Goal: Information Seeking & Learning: Learn about a topic

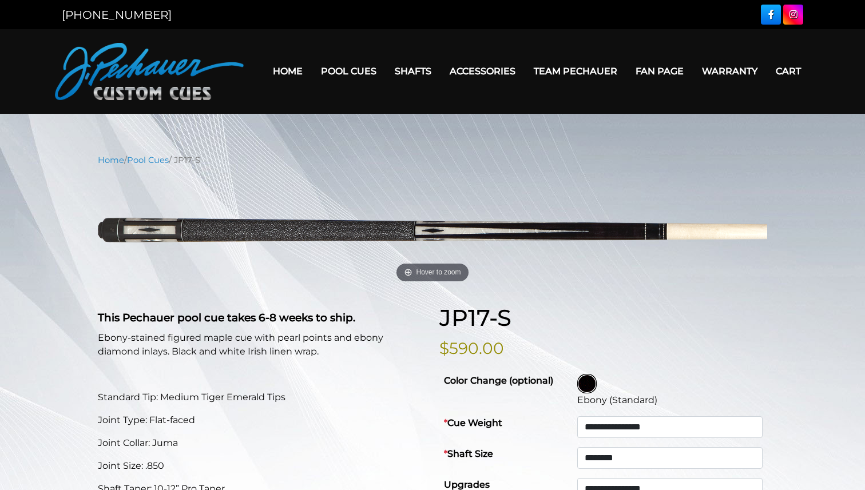
select select "********"
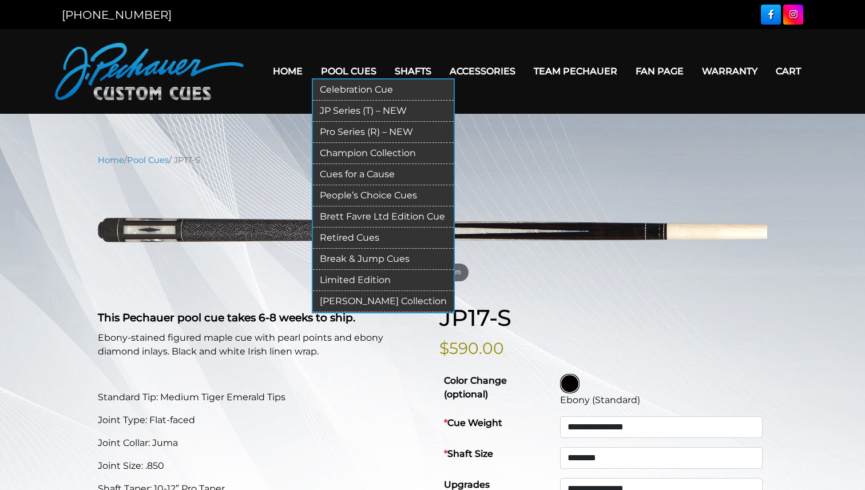
click at [361, 110] on link "JP Series (T) – NEW" at bounding box center [383, 111] width 141 height 21
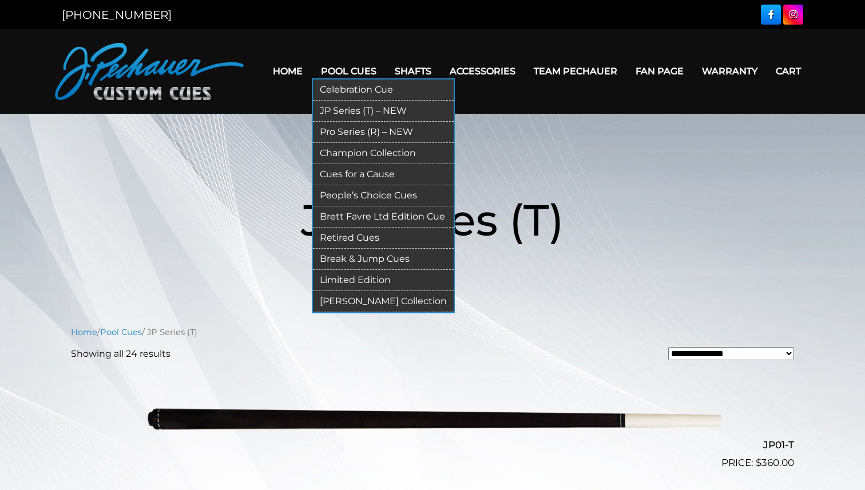
click at [364, 129] on link "Pro Series (R) – NEW" at bounding box center [383, 132] width 141 height 21
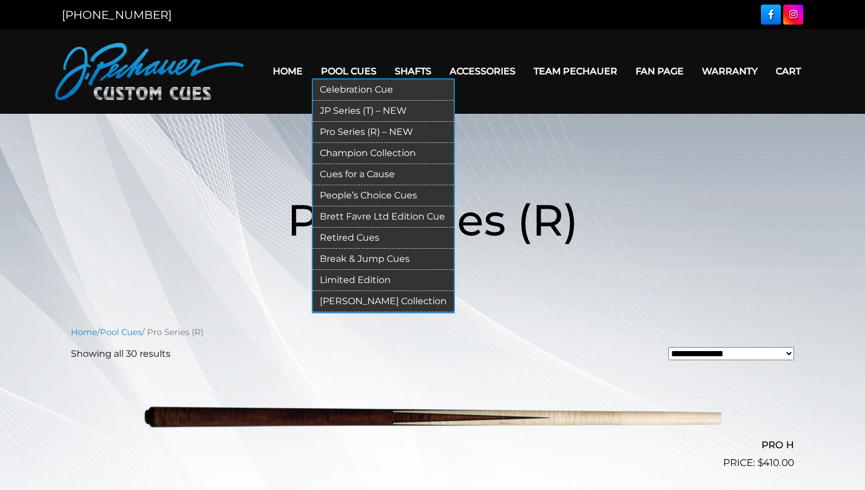
click at [372, 150] on link "Champion Collection" at bounding box center [383, 153] width 141 height 21
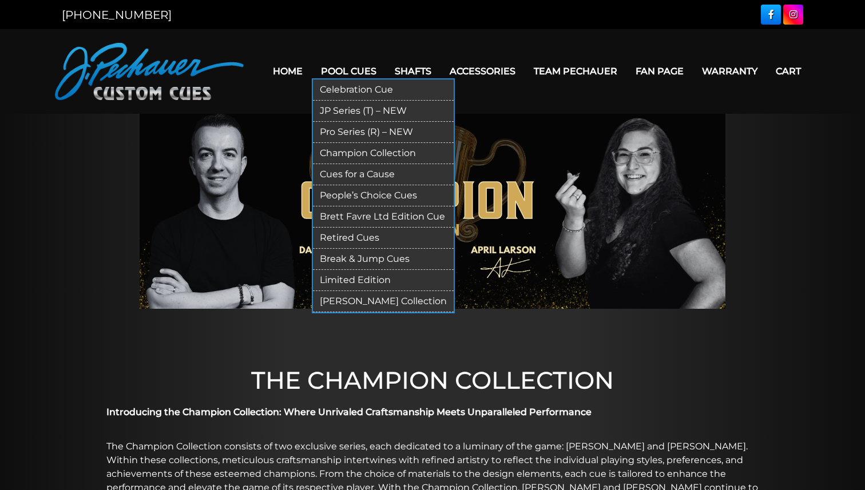
click at [360, 238] on link "Retired Cues" at bounding box center [383, 238] width 141 height 21
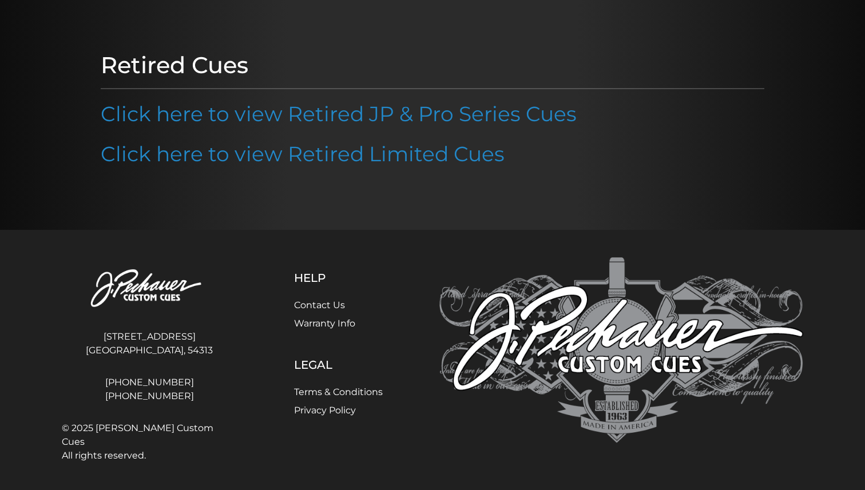
scroll to position [109, 0]
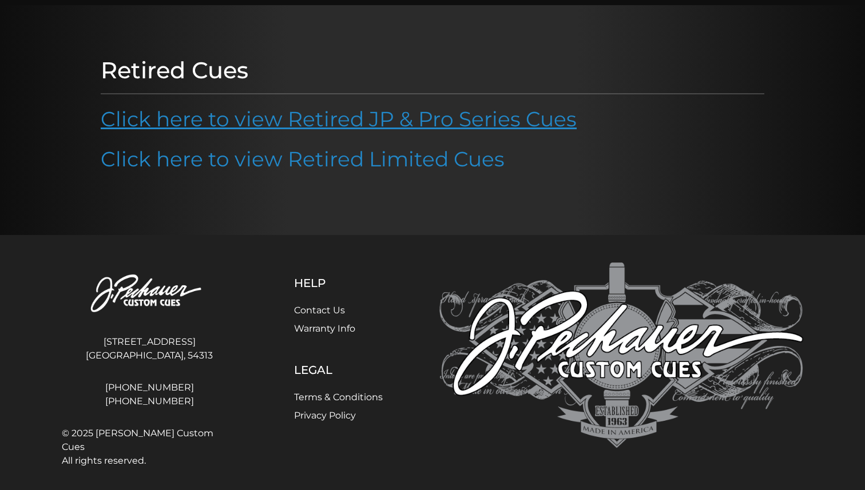
click at [493, 114] on link "Click here to view Retired JP & Pro Series Cues" at bounding box center [339, 118] width 476 height 25
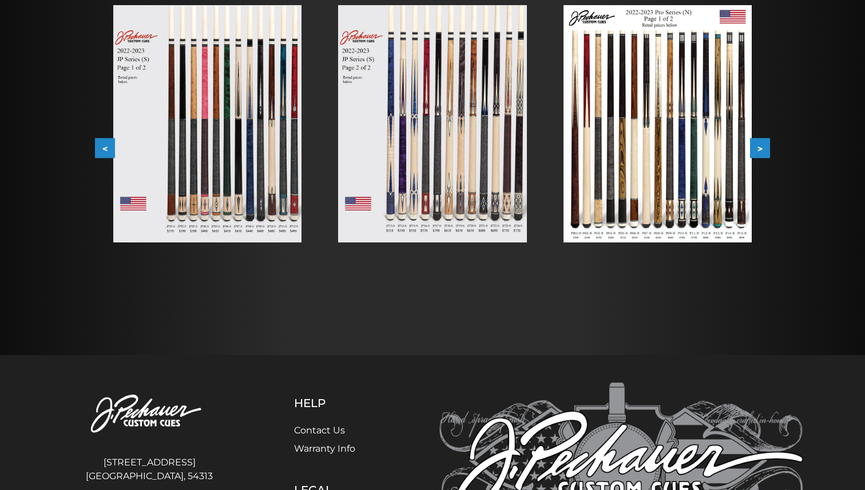
scroll to position [236, 0]
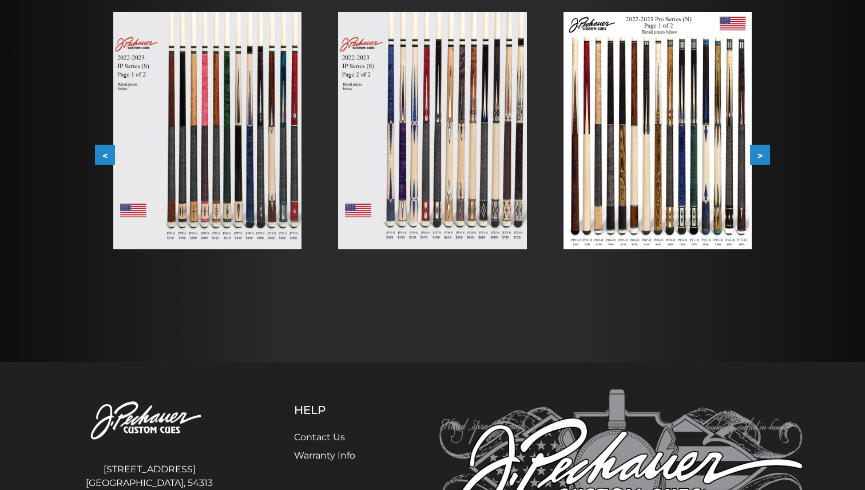
click at [759, 154] on button ">" at bounding box center [760, 155] width 20 height 20
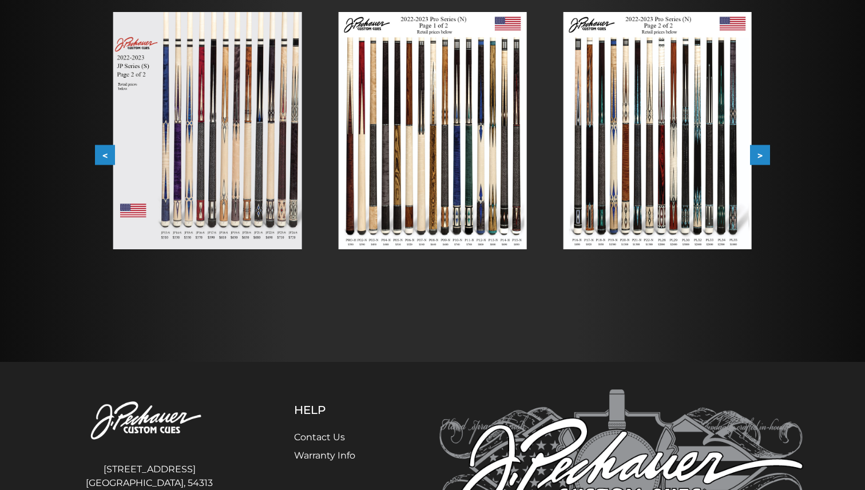
click at [759, 154] on button ">" at bounding box center [760, 155] width 20 height 20
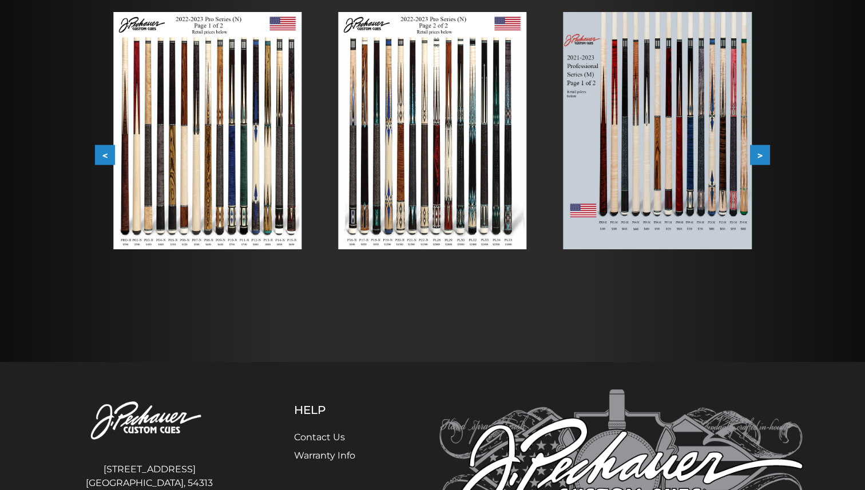
click at [759, 154] on button ">" at bounding box center [760, 155] width 20 height 20
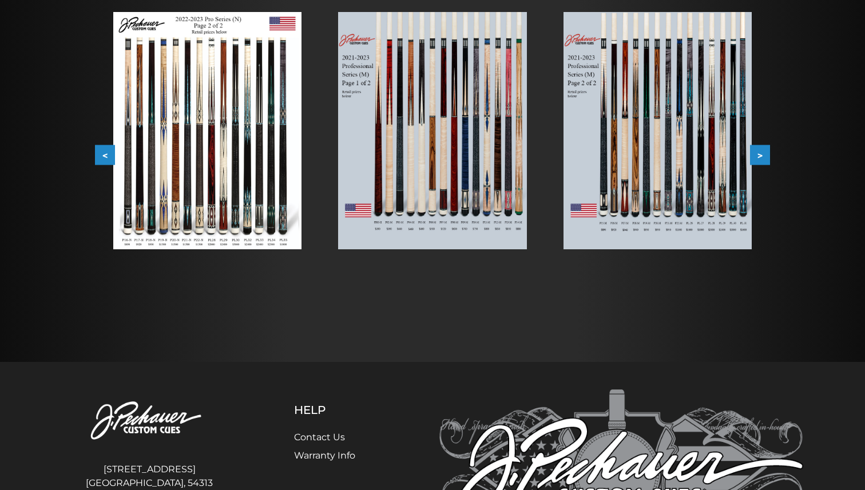
click at [759, 154] on button ">" at bounding box center [760, 155] width 20 height 20
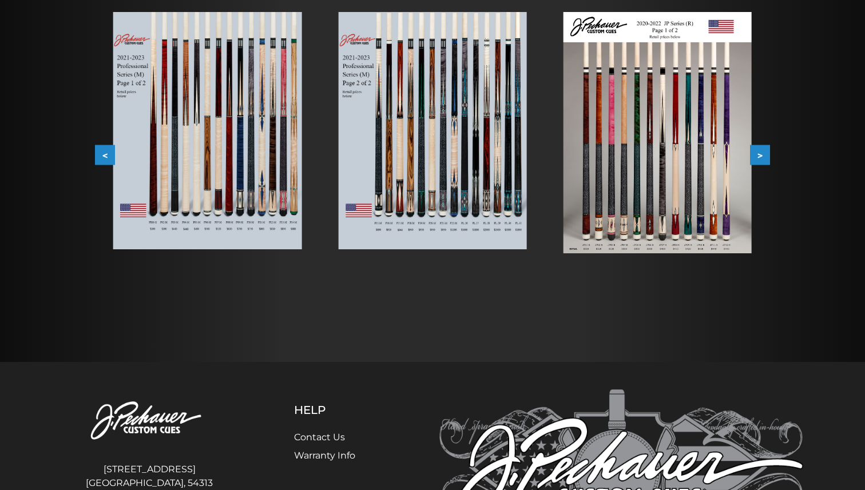
click at [679, 162] on img at bounding box center [657, 132] width 188 height 241
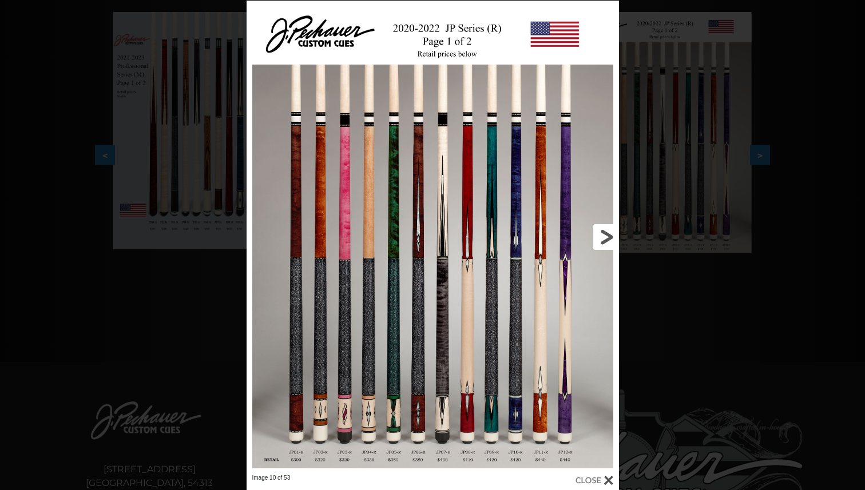
click at [608, 238] on link at bounding box center [535, 237] width 168 height 473
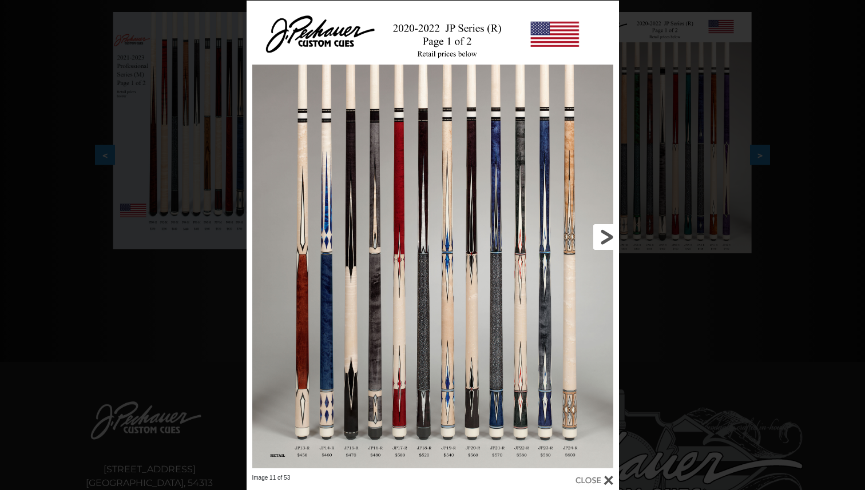
click at [608, 238] on link at bounding box center [535, 237] width 168 height 473
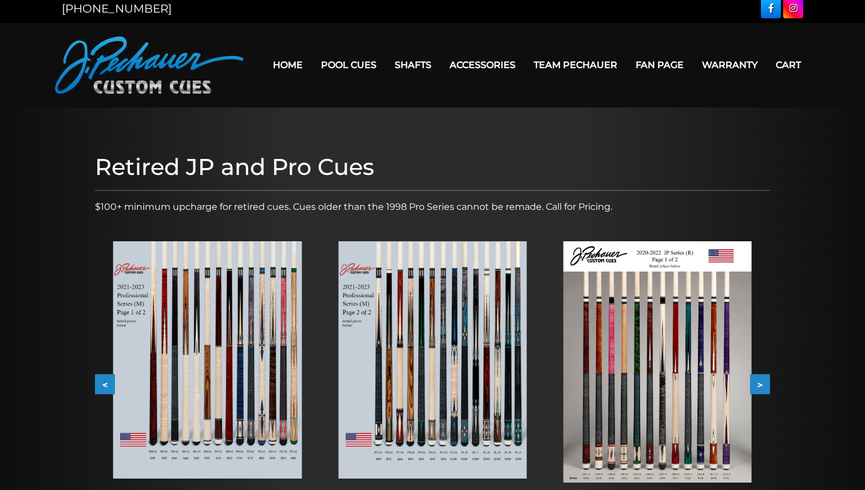
scroll to position [0, 0]
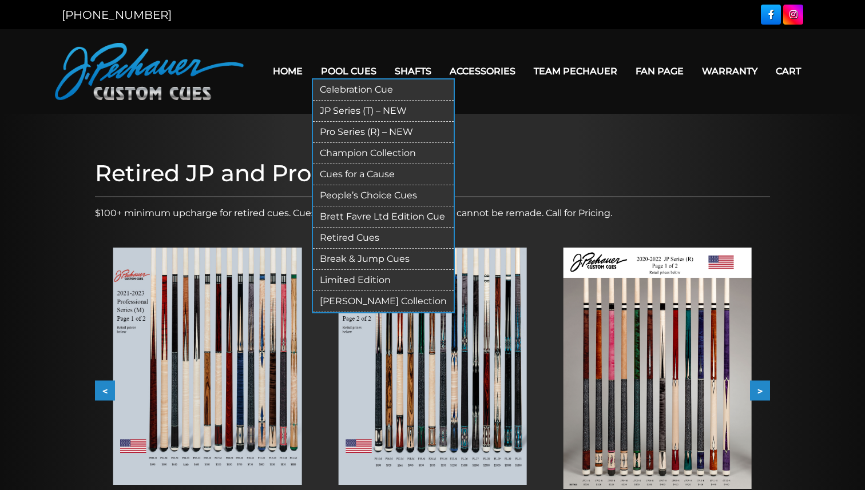
click at [366, 234] on link "Retired Cues" at bounding box center [383, 238] width 141 height 21
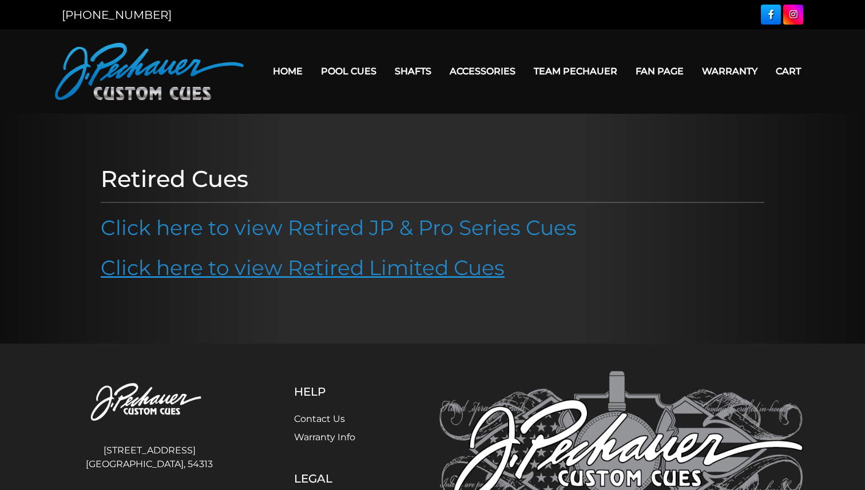
click at [339, 274] on link "Click here to view Retired Limited Cues" at bounding box center [303, 267] width 404 height 25
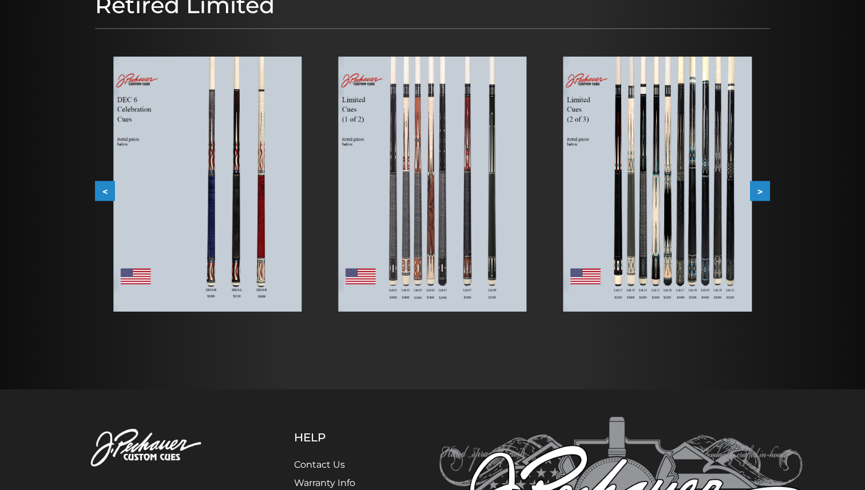
scroll to position [176, 0]
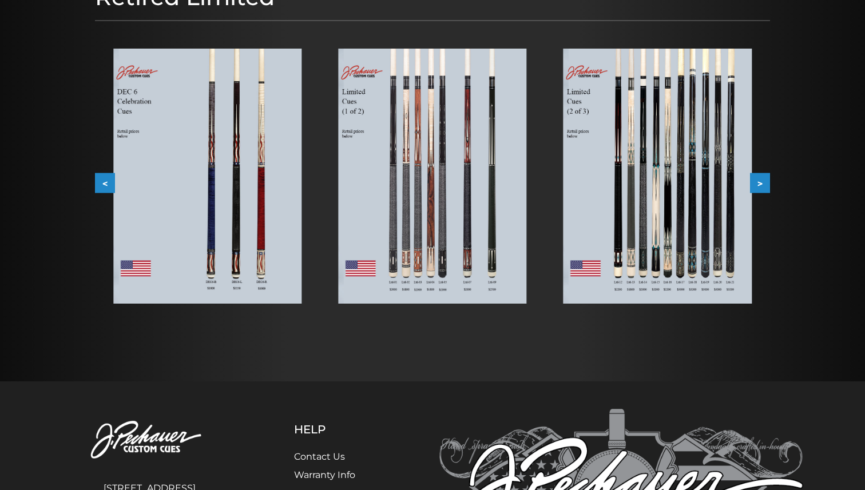
click at [762, 182] on button ">" at bounding box center [760, 183] width 20 height 20
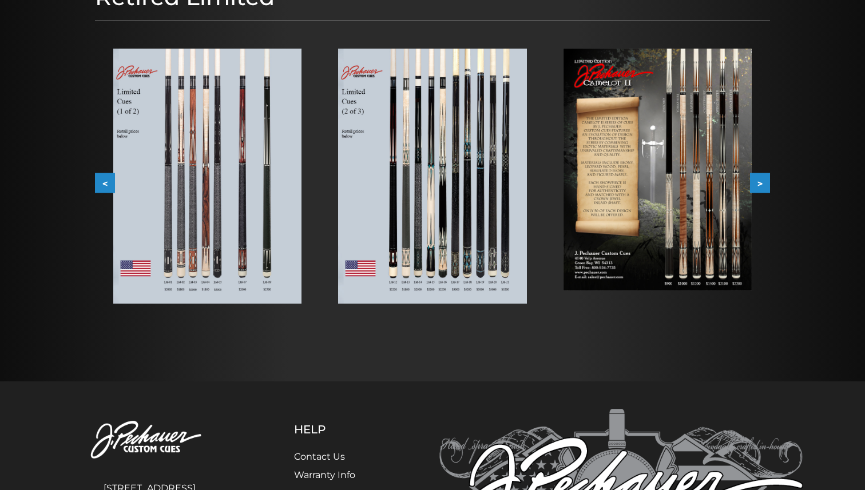
click at [762, 182] on button ">" at bounding box center [760, 183] width 20 height 20
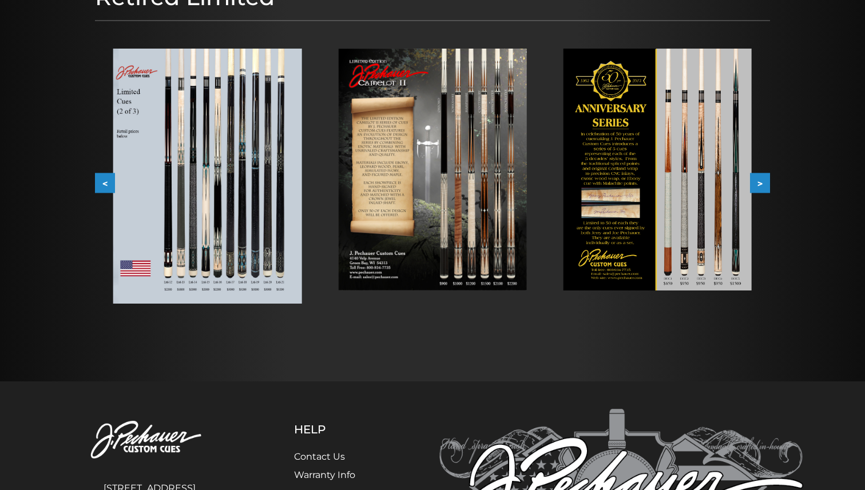
click at [762, 182] on button ">" at bounding box center [760, 183] width 20 height 20
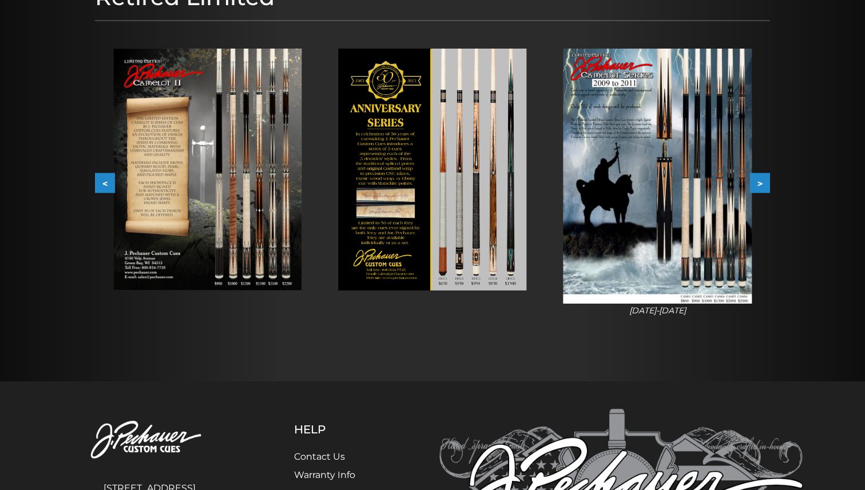
click at [762, 182] on button ">" at bounding box center [760, 183] width 20 height 20
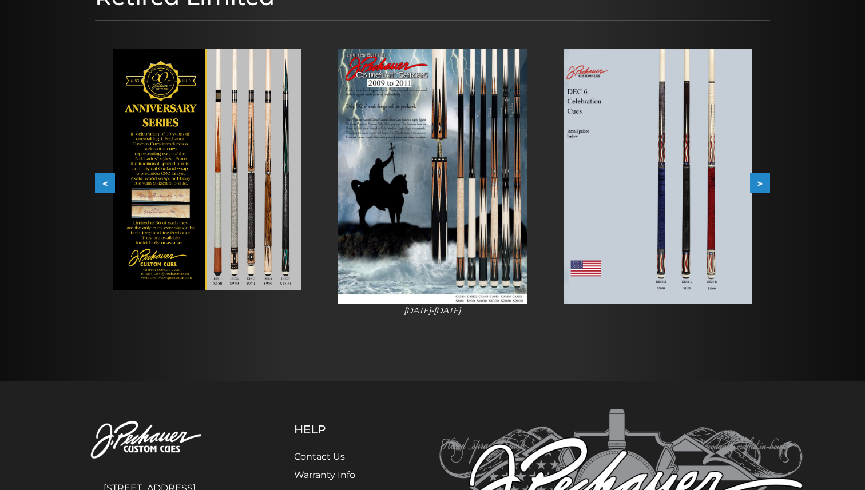
click at [762, 182] on button ">" at bounding box center [760, 183] width 20 height 20
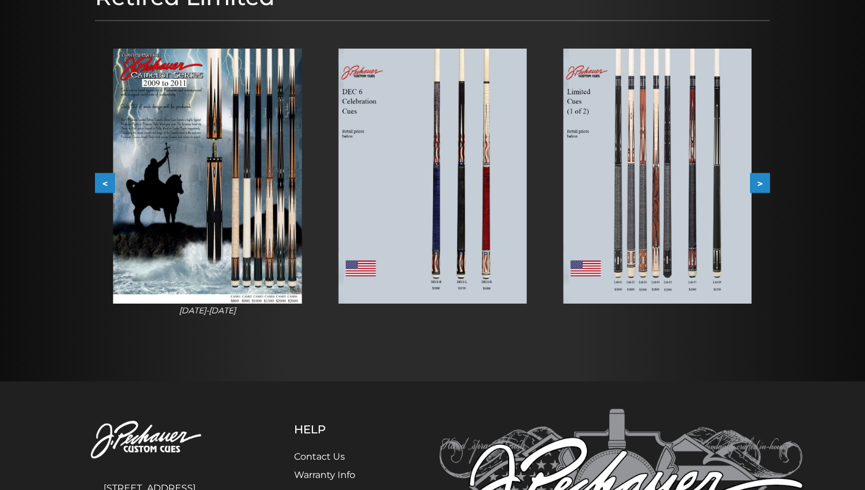
click at [762, 182] on button ">" at bounding box center [760, 183] width 20 height 20
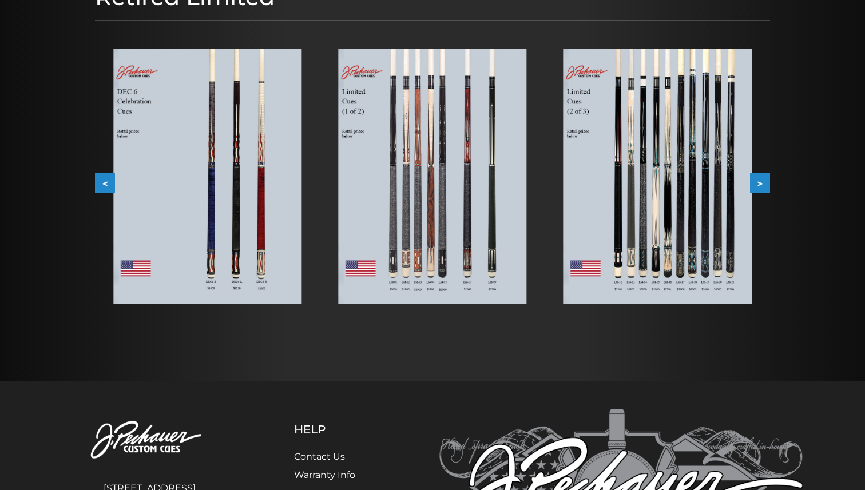
click at [762, 182] on button ">" at bounding box center [760, 183] width 20 height 20
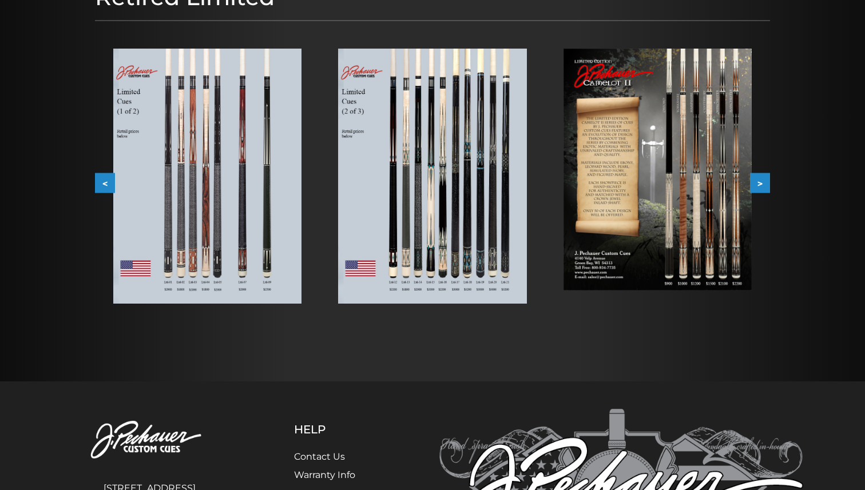
click at [762, 182] on button ">" at bounding box center [760, 183] width 20 height 20
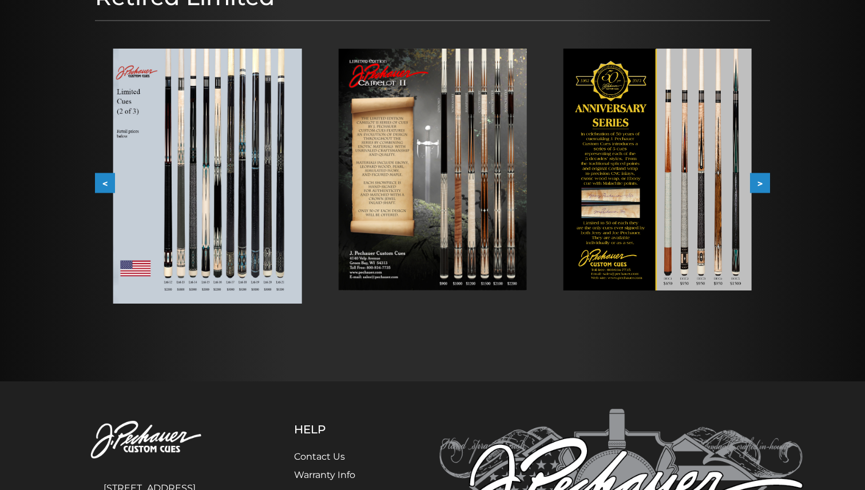
scroll to position [0, 0]
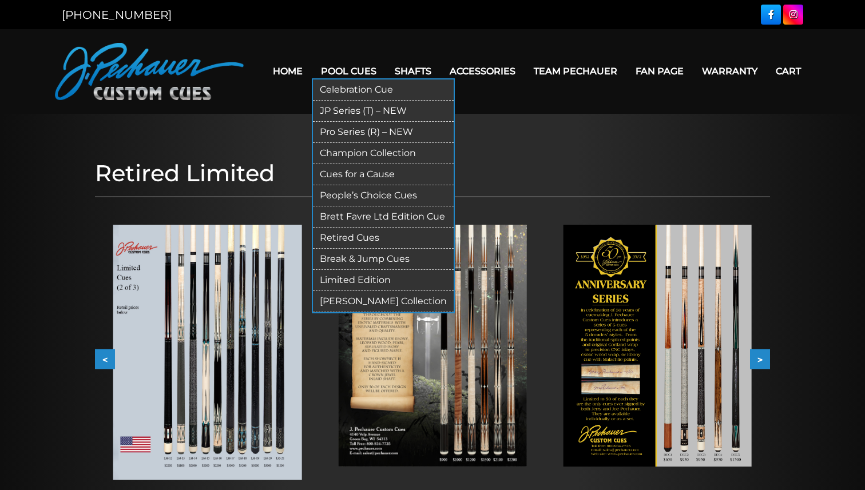
click at [409, 301] on link "[PERSON_NAME] Collection" at bounding box center [383, 301] width 141 height 21
click at [375, 194] on link "People’s Choice Cues" at bounding box center [383, 195] width 141 height 21
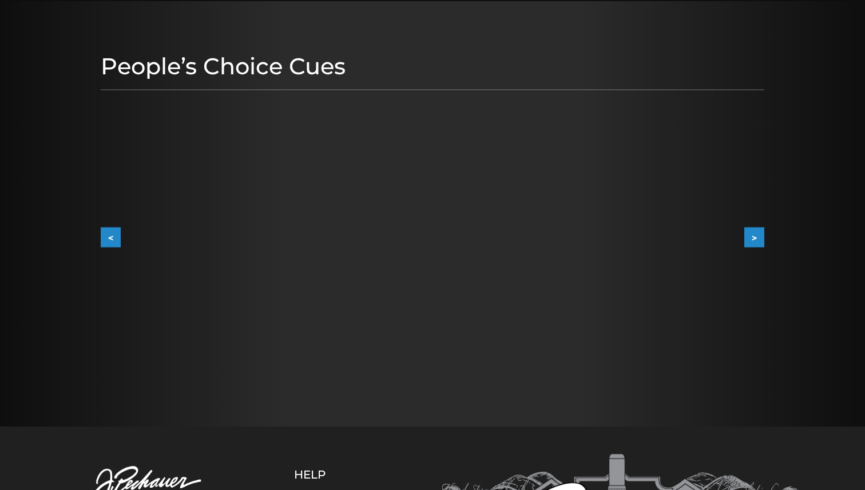
scroll to position [127, 0]
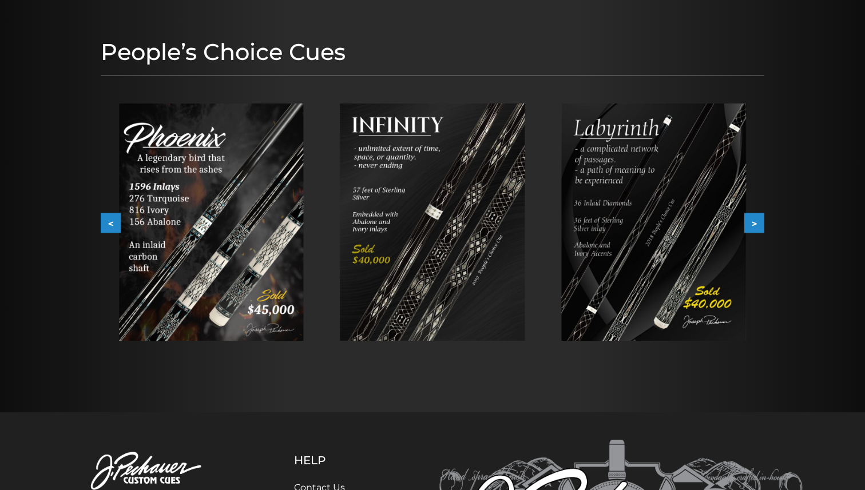
click at [754, 224] on button ">" at bounding box center [754, 223] width 20 height 20
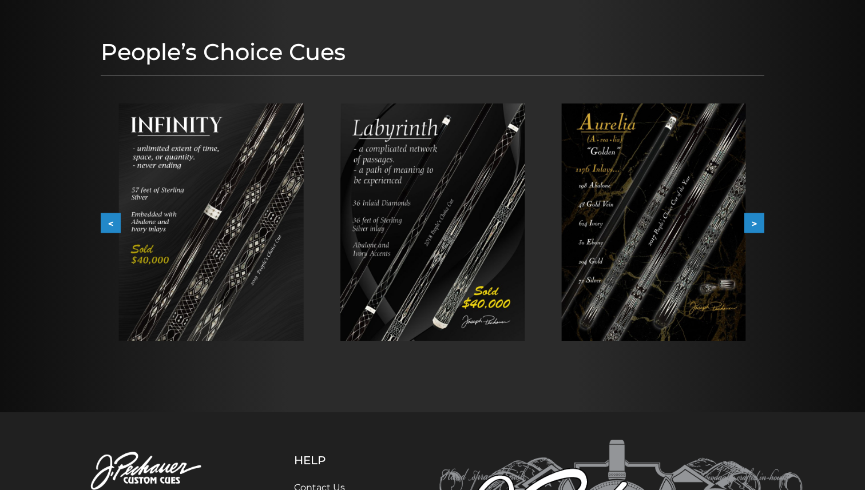
click at [754, 224] on button ">" at bounding box center [754, 223] width 20 height 20
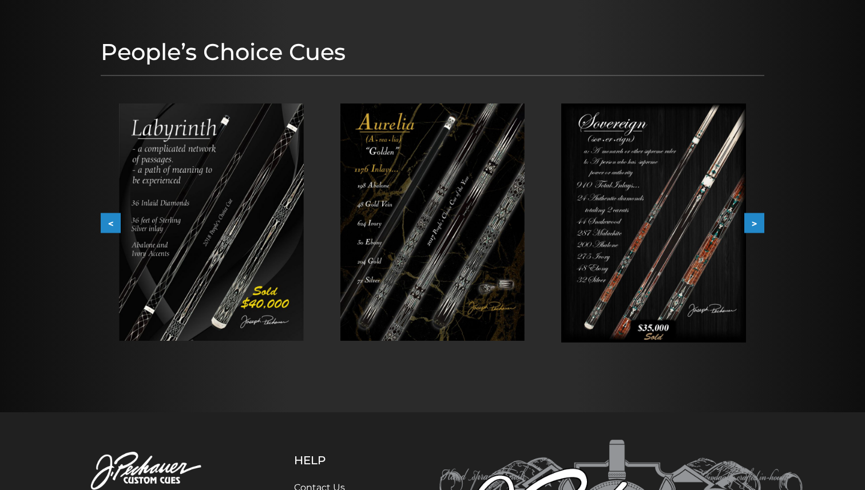
click at [754, 224] on button ">" at bounding box center [754, 223] width 20 height 20
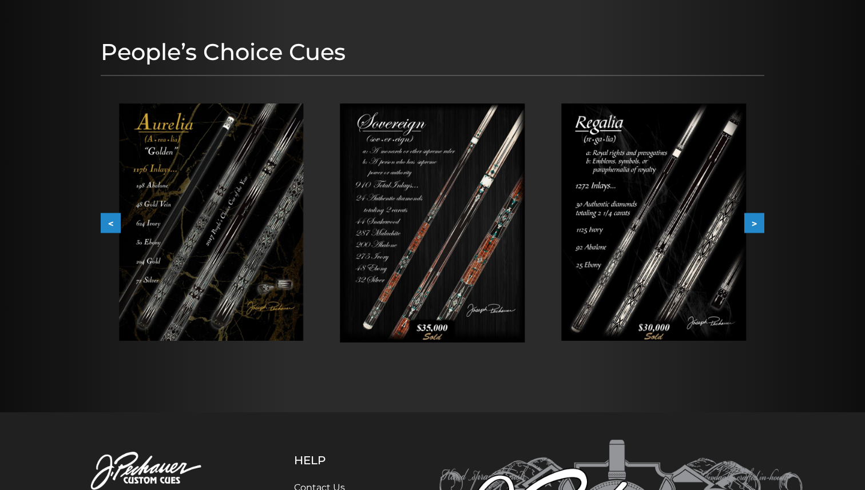
click at [754, 224] on button ">" at bounding box center [754, 223] width 20 height 20
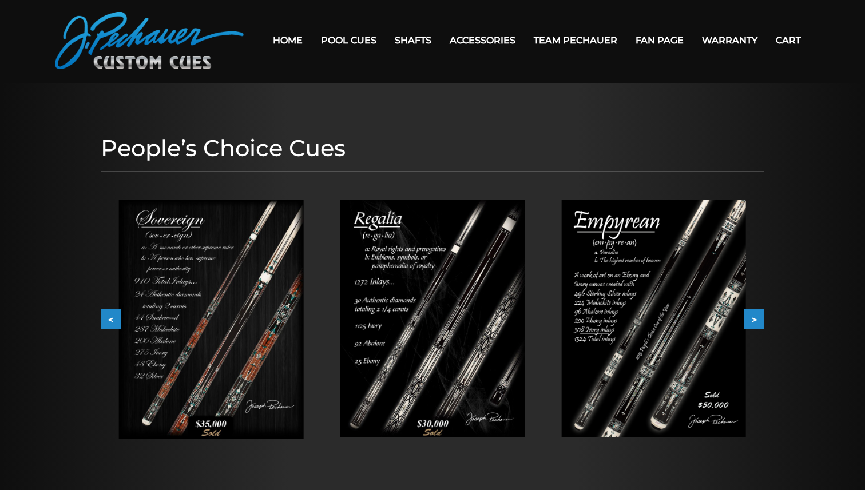
scroll to position [0, 0]
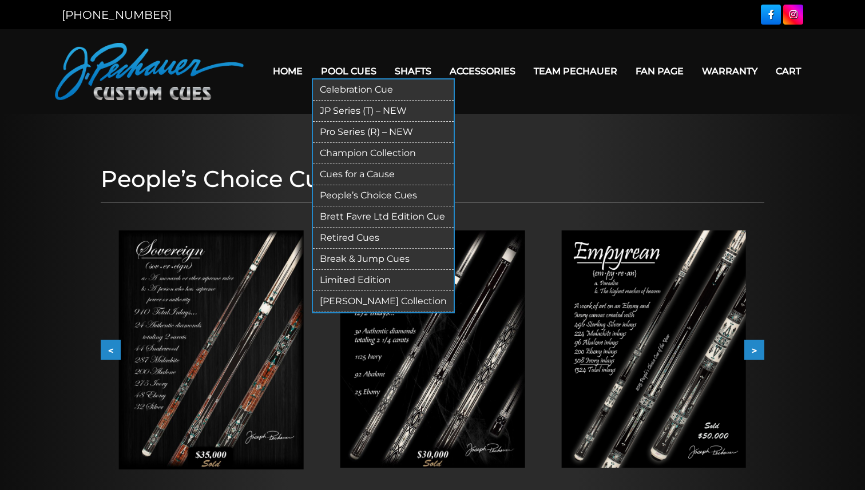
click at [355, 93] on link "Celebration Cue" at bounding box center [383, 89] width 141 height 21
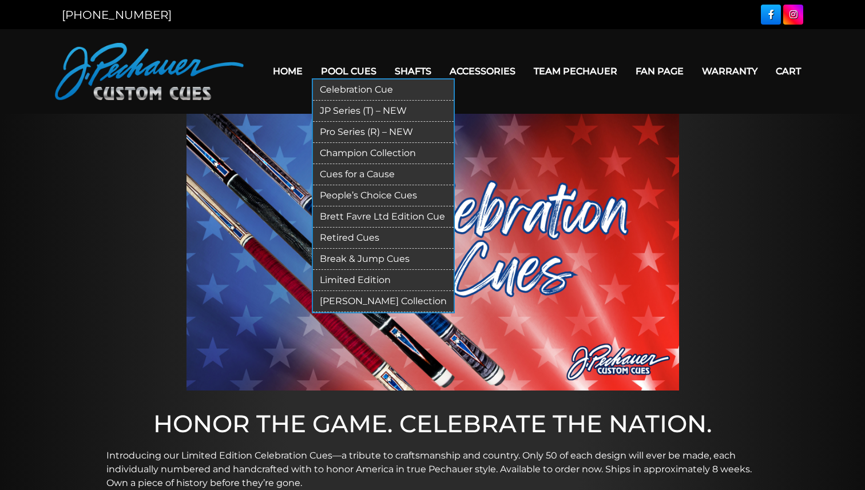
click at [378, 193] on link "People’s Choice Cues" at bounding box center [383, 195] width 141 height 21
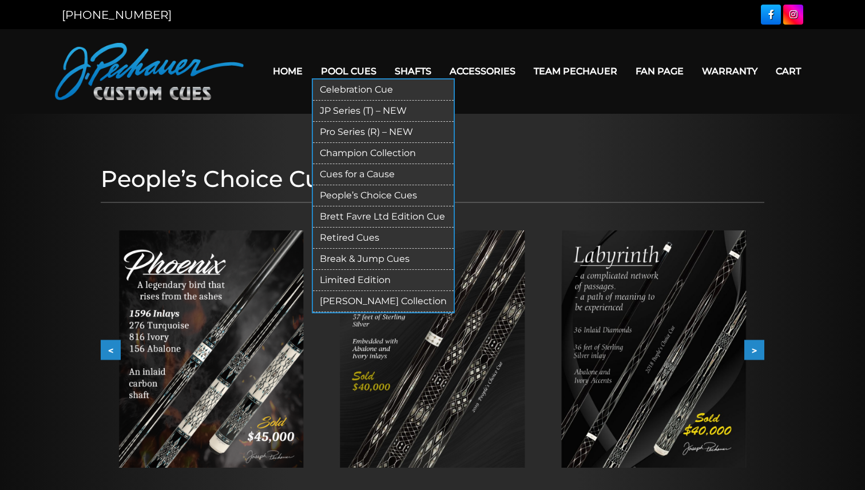
click at [363, 240] on link "Retired Cues" at bounding box center [383, 238] width 141 height 21
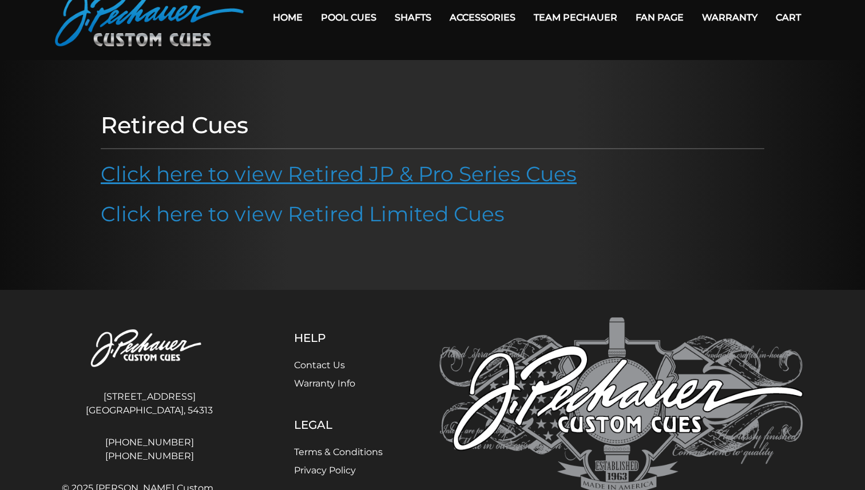
scroll to position [55, 0]
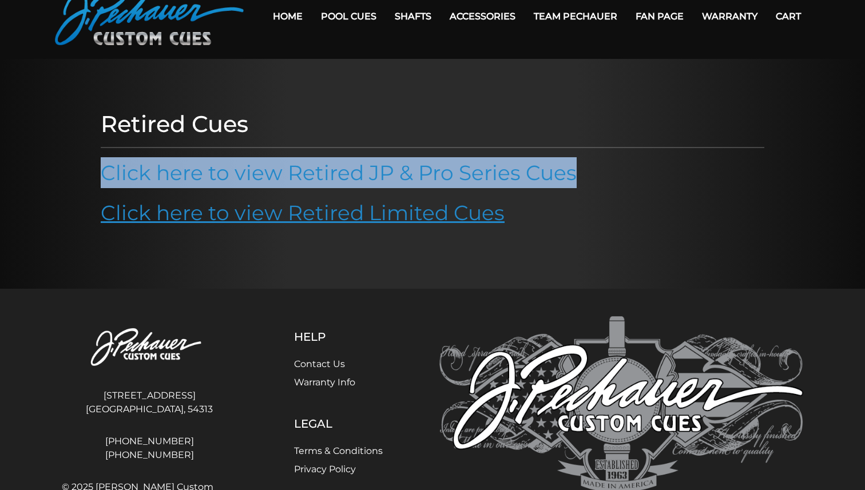
click at [440, 212] on link "Click here to view Retired Limited Cues" at bounding box center [303, 212] width 404 height 25
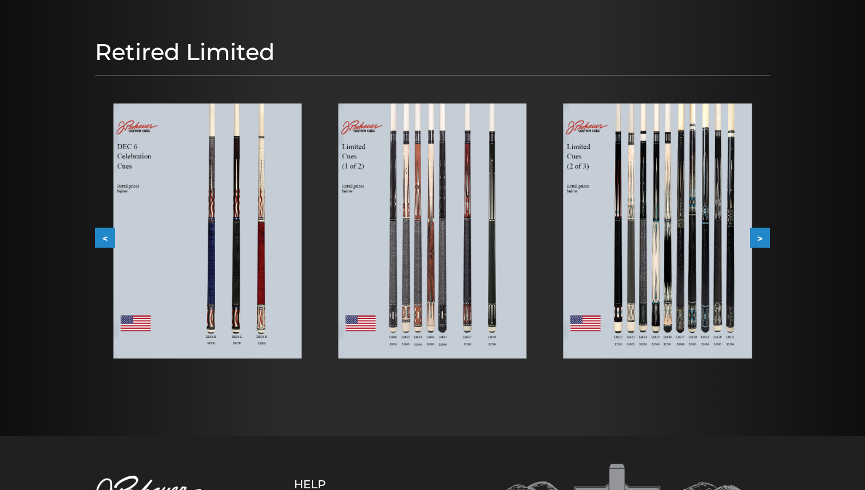
scroll to position [132, 0]
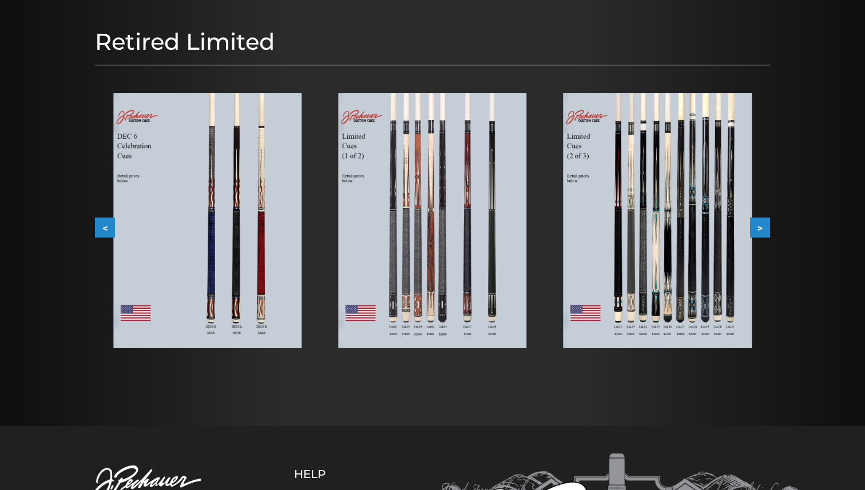
click at [765, 226] on button ">" at bounding box center [760, 227] width 20 height 20
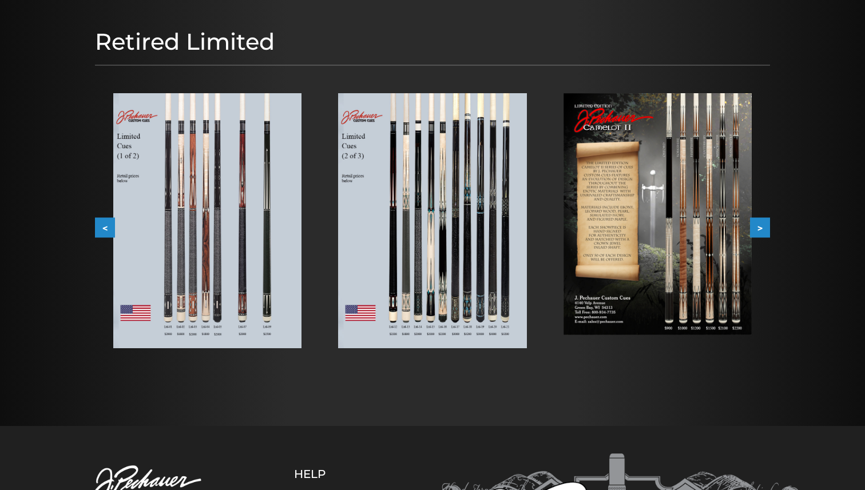
click at [765, 226] on button ">" at bounding box center [760, 227] width 20 height 20
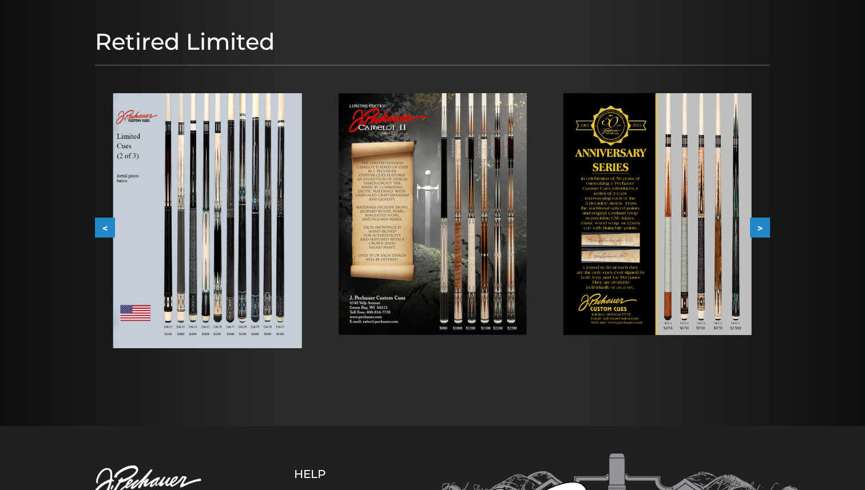
click at [765, 226] on button ">" at bounding box center [760, 227] width 20 height 20
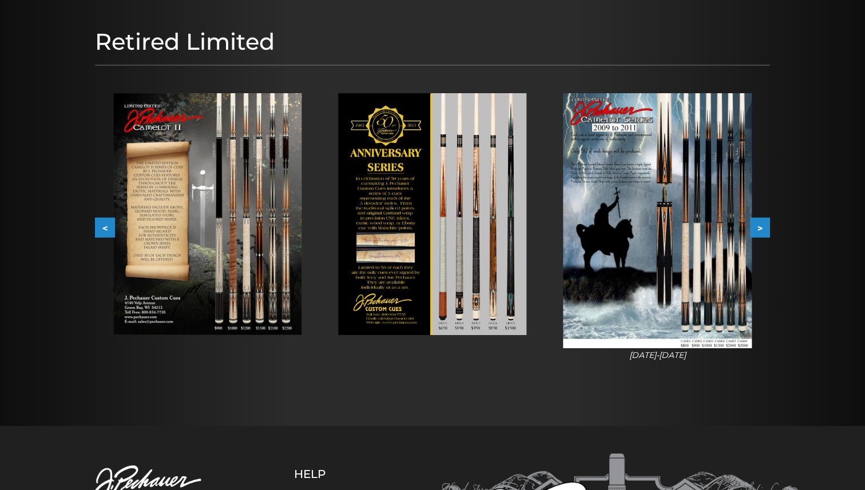
click at [765, 226] on button ">" at bounding box center [760, 227] width 20 height 20
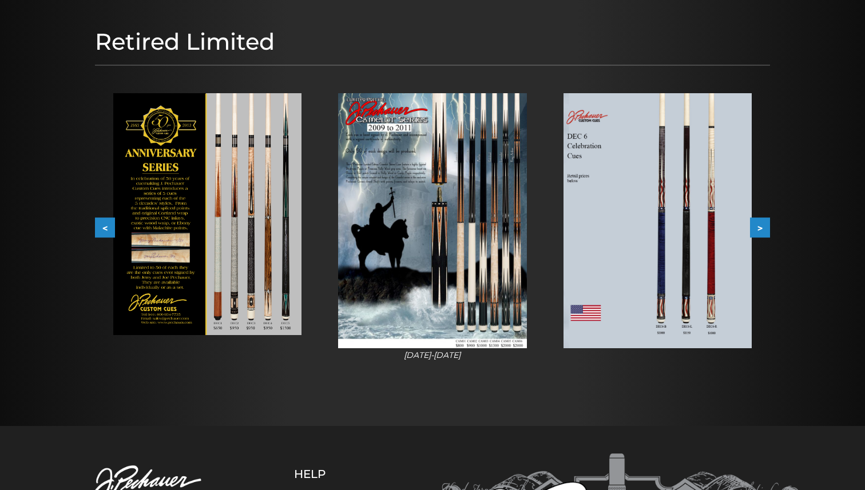
click at [765, 226] on button ">" at bounding box center [760, 227] width 20 height 20
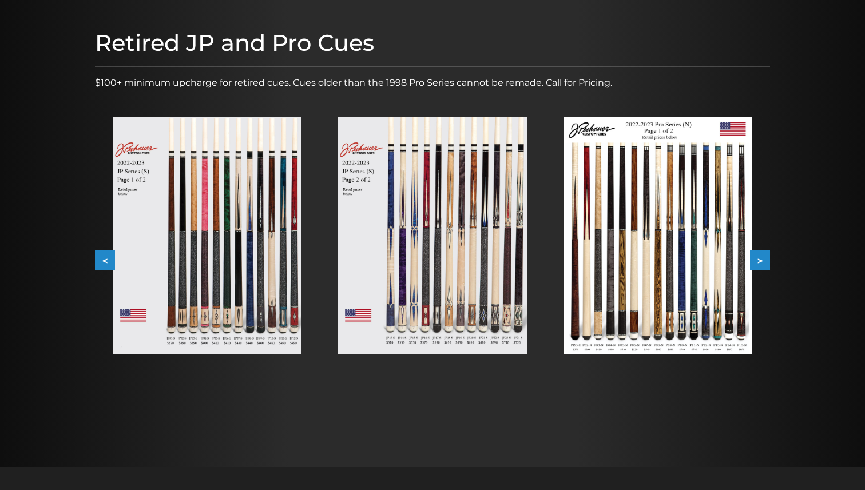
scroll to position [132, 0]
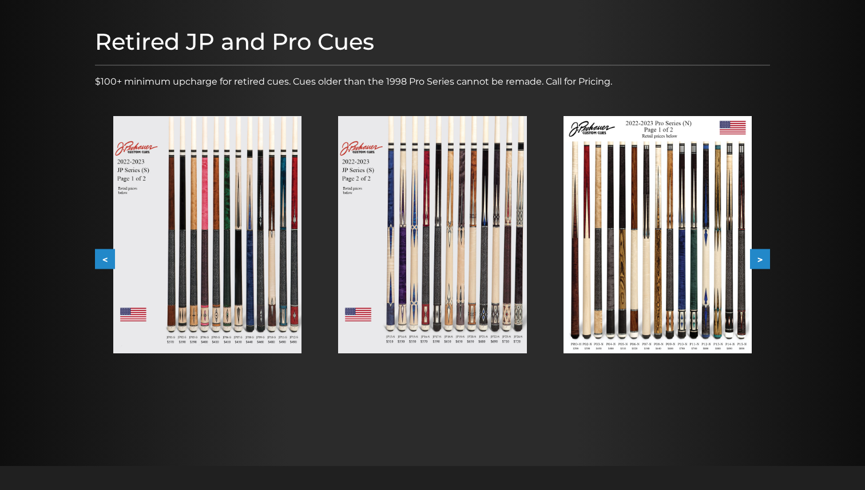
click at [765, 262] on button ">" at bounding box center [760, 259] width 20 height 20
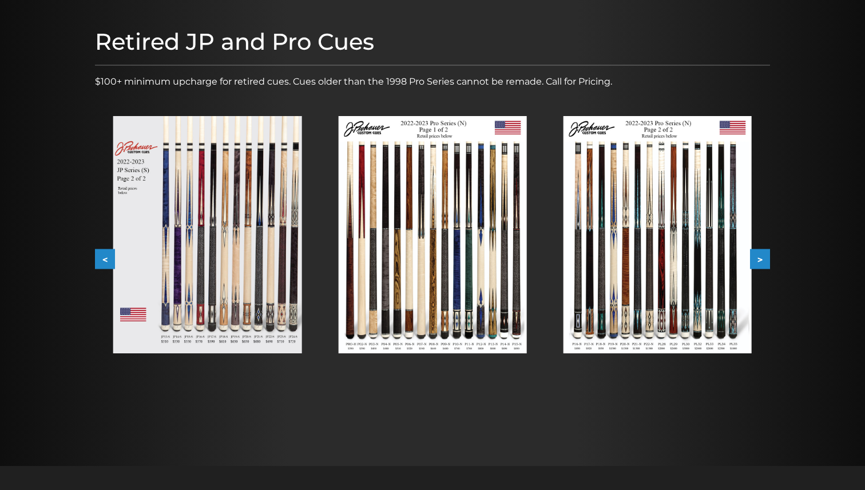
click at [765, 262] on button ">" at bounding box center [760, 259] width 20 height 20
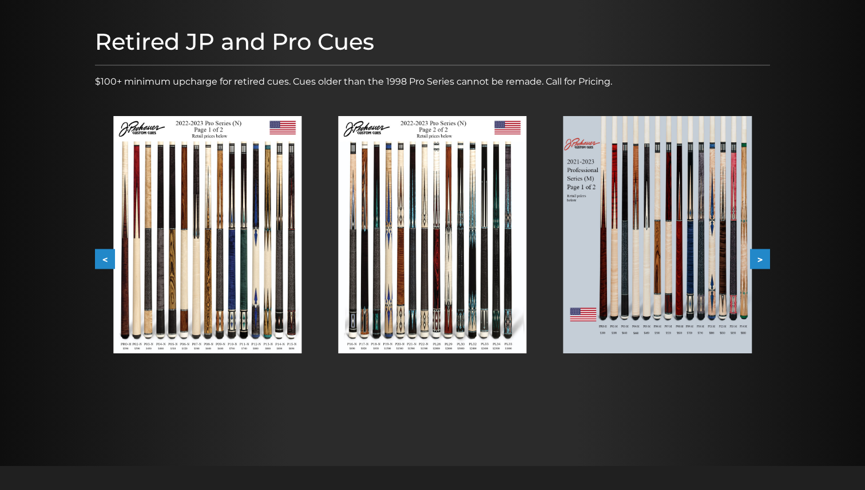
click at [765, 262] on button ">" at bounding box center [760, 259] width 20 height 20
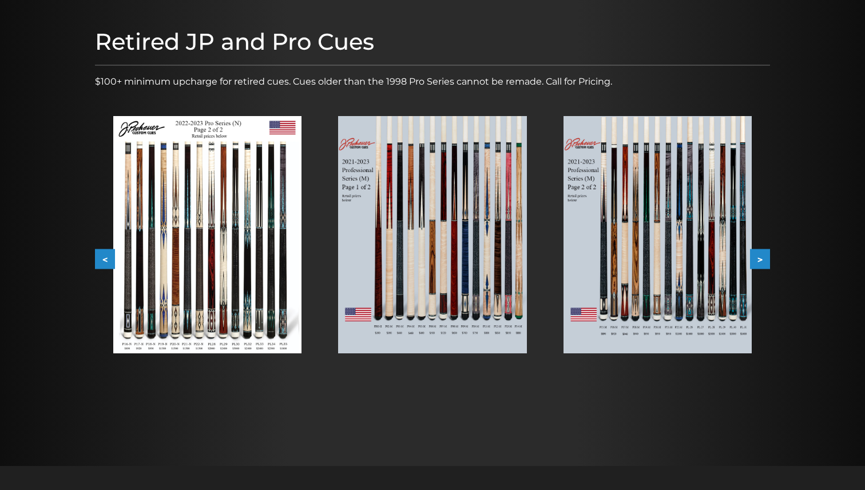
click at [765, 262] on button ">" at bounding box center [760, 259] width 20 height 20
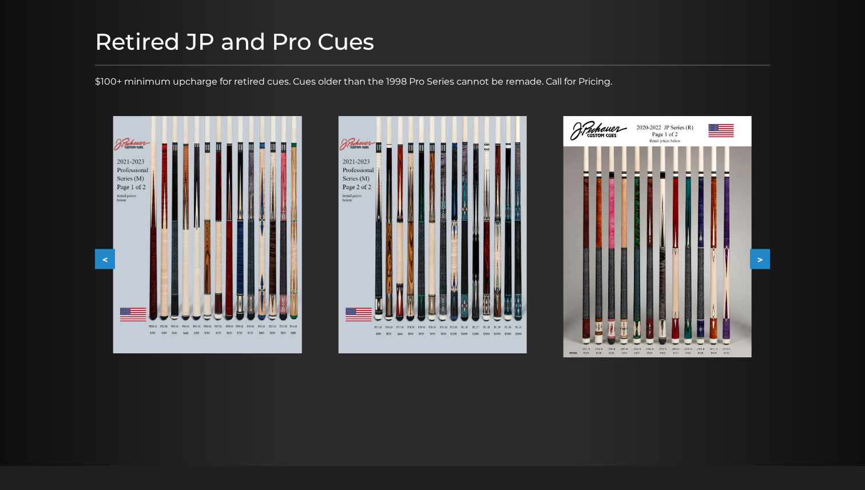
click at [765, 262] on button ">" at bounding box center [760, 259] width 20 height 20
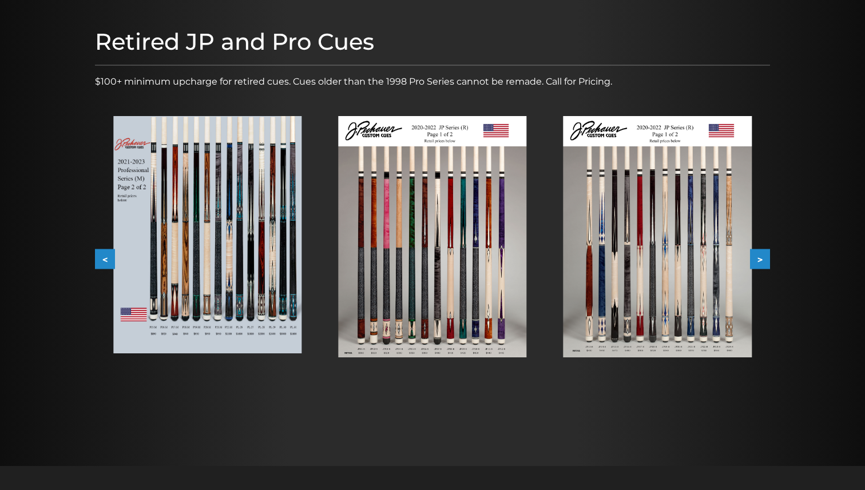
click at [765, 262] on button ">" at bounding box center [760, 259] width 20 height 20
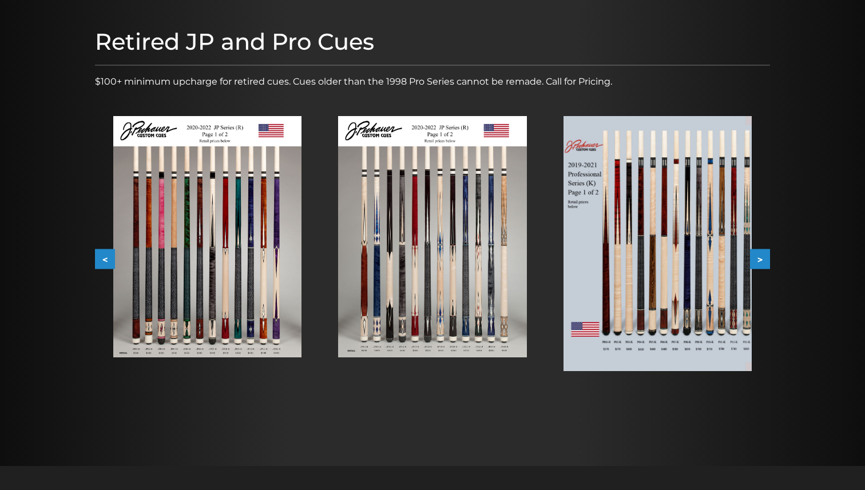
click at [765, 262] on button ">" at bounding box center [760, 259] width 20 height 20
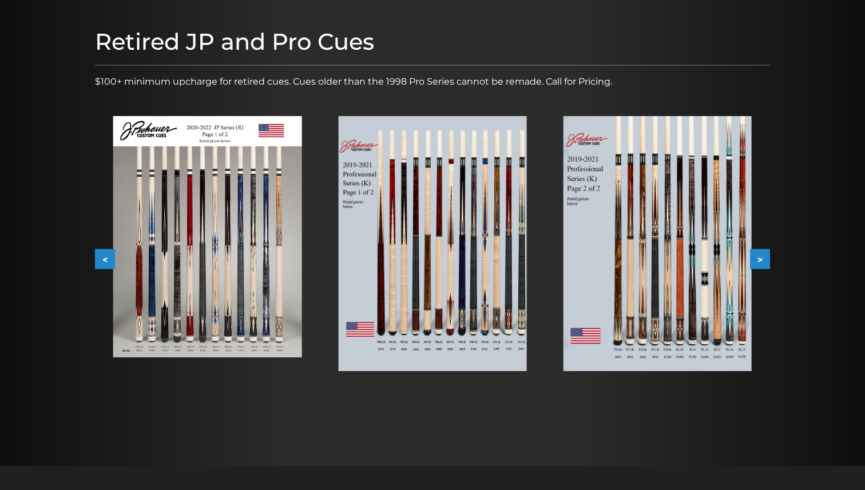
click at [647, 277] on img at bounding box center [657, 243] width 188 height 255
click at [762, 258] on button ">" at bounding box center [760, 259] width 20 height 20
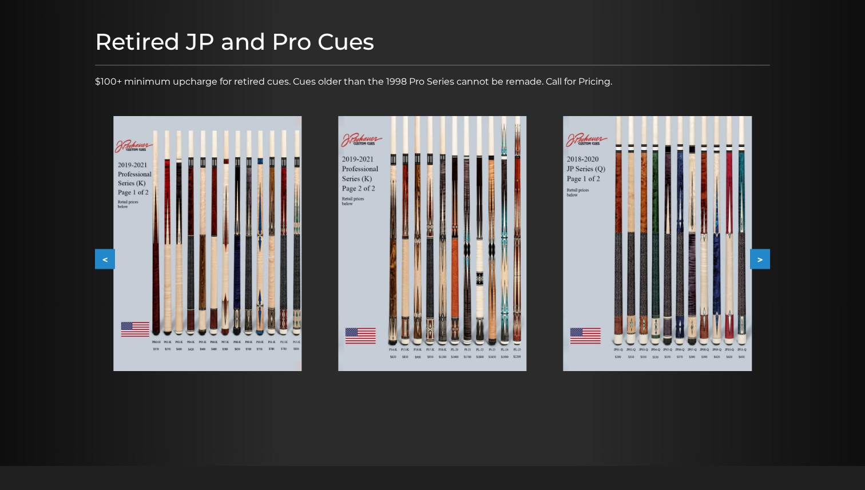
click at [411, 286] on img at bounding box center [432, 243] width 188 height 255
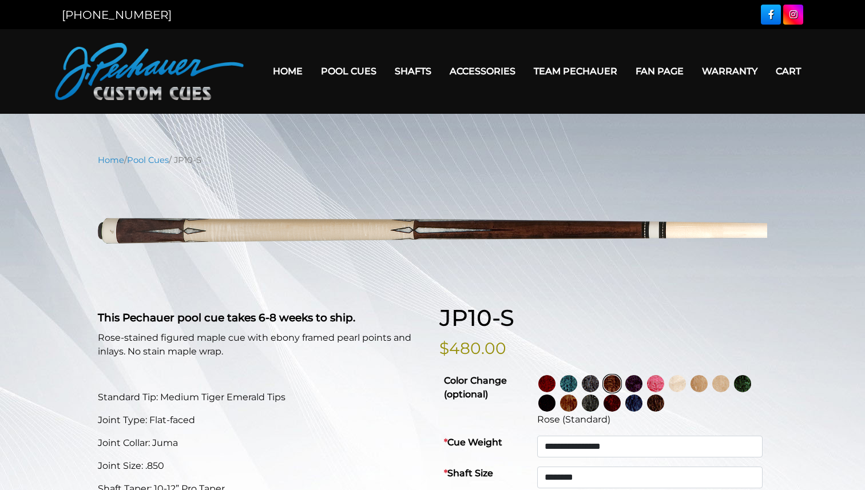
select select "********"
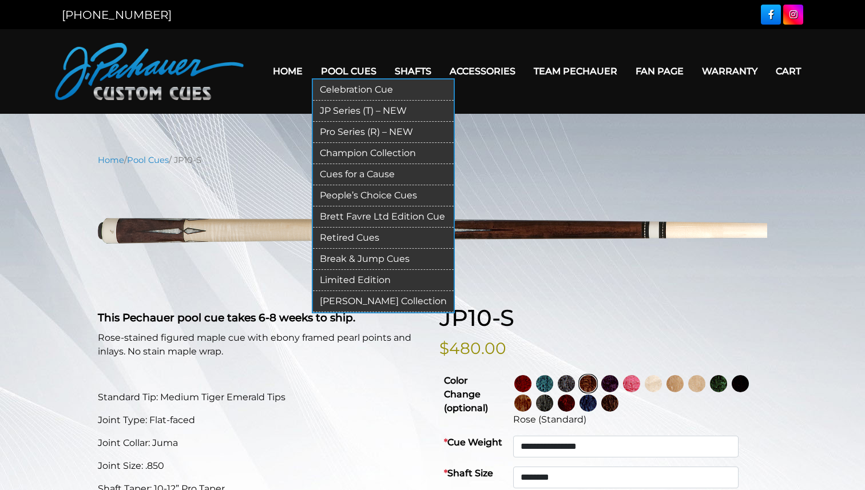
click at [355, 233] on link "Retired Cues" at bounding box center [383, 238] width 141 height 21
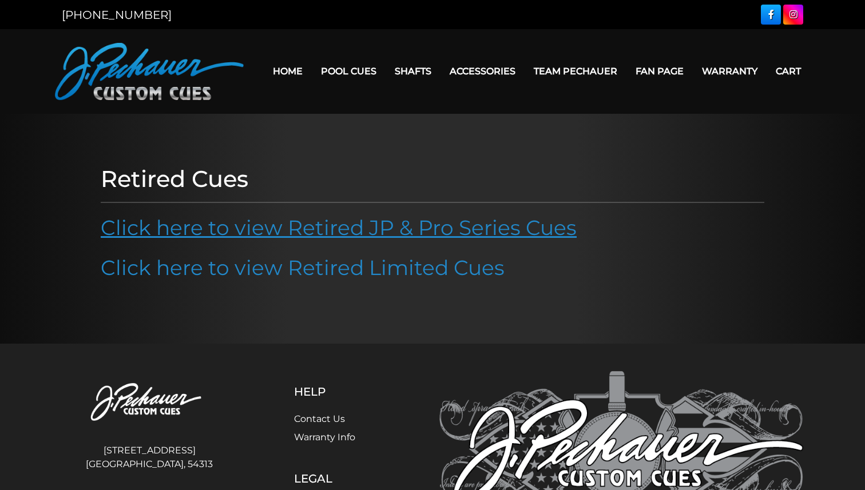
click at [384, 232] on link "Click here to view Retired JP & Pro Series Cues" at bounding box center [339, 227] width 476 height 25
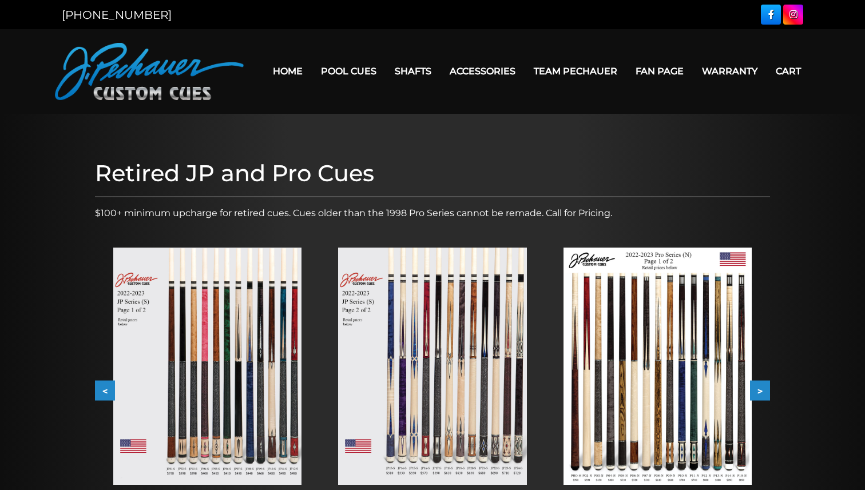
click at [758, 395] on button ">" at bounding box center [760, 391] width 20 height 20
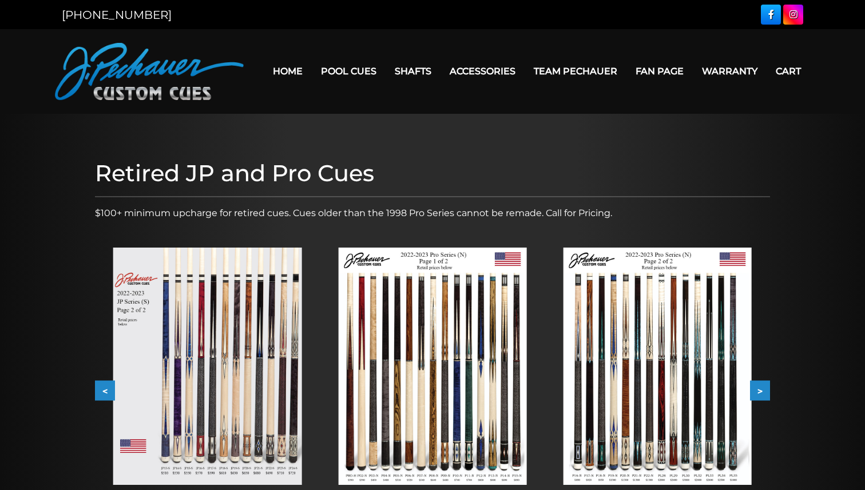
click at [758, 395] on button ">" at bounding box center [760, 391] width 20 height 20
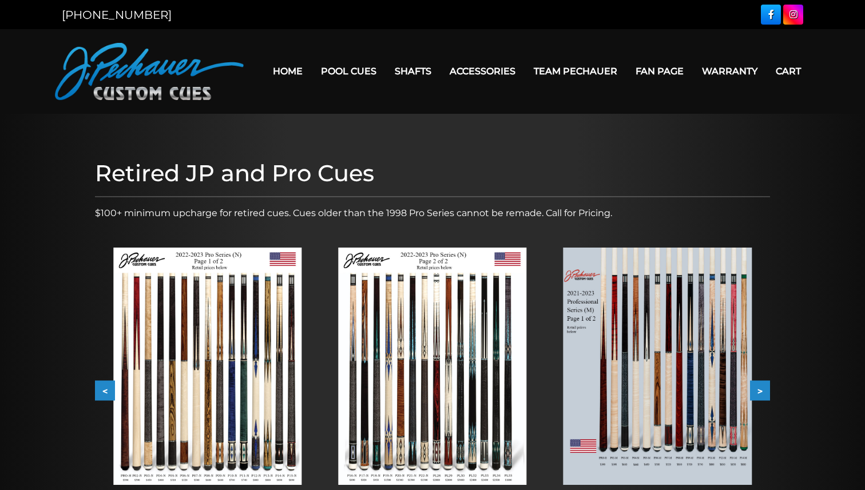
click at [758, 395] on button ">" at bounding box center [760, 391] width 20 height 20
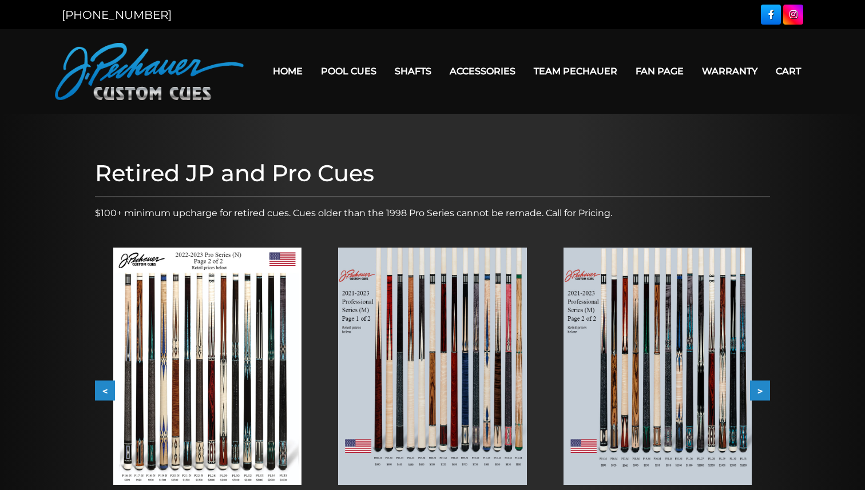
click at [758, 395] on button ">" at bounding box center [760, 391] width 20 height 20
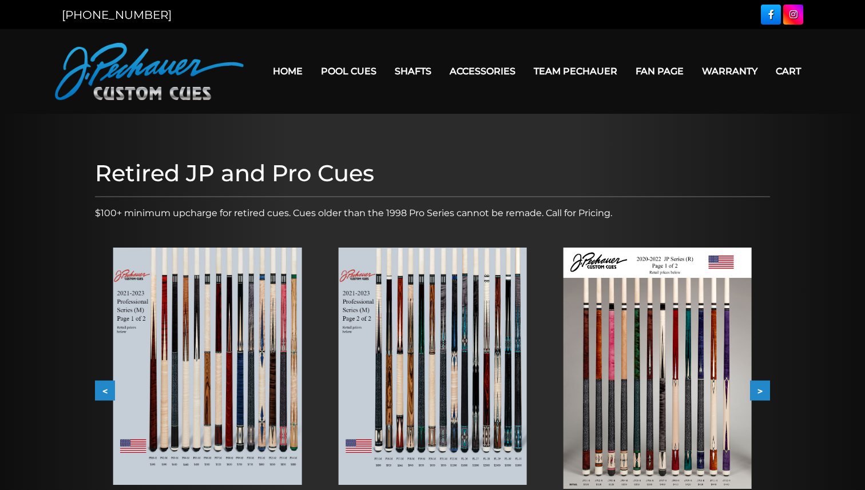
click at [758, 395] on button ">" at bounding box center [760, 391] width 20 height 20
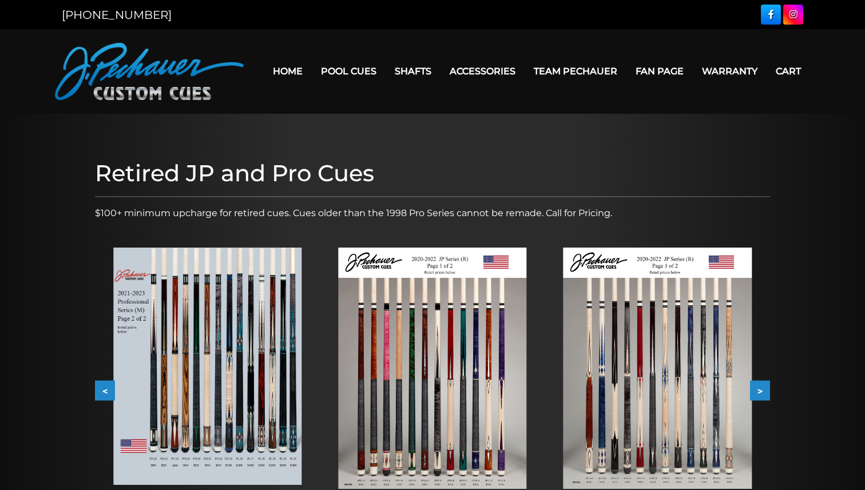
click at [758, 395] on button ">" at bounding box center [760, 391] width 20 height 20
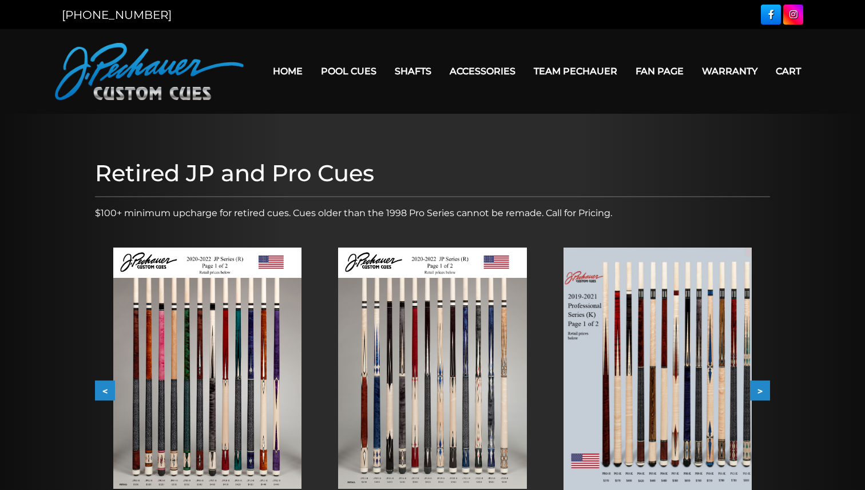
click at [758, 395] on button ">" at bounding box center [760, 391] width 20 height 20
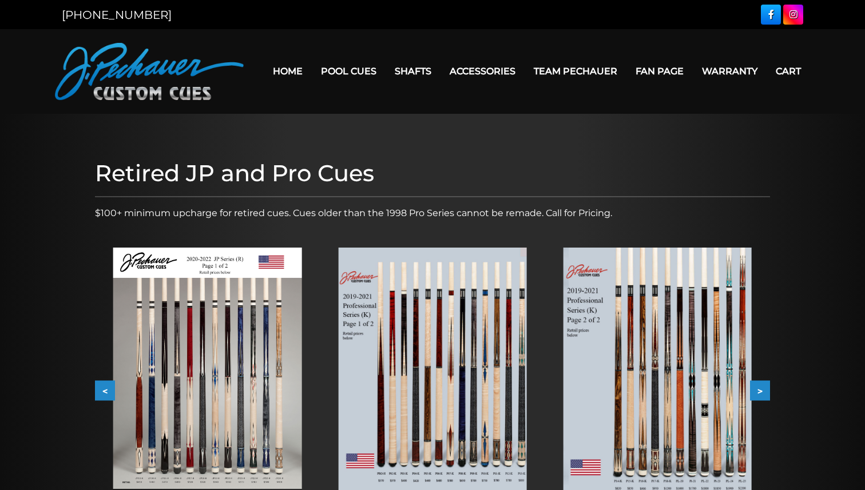
click at [758, 395] on button ">" at bounding box center [760, 391] width 20 height 20
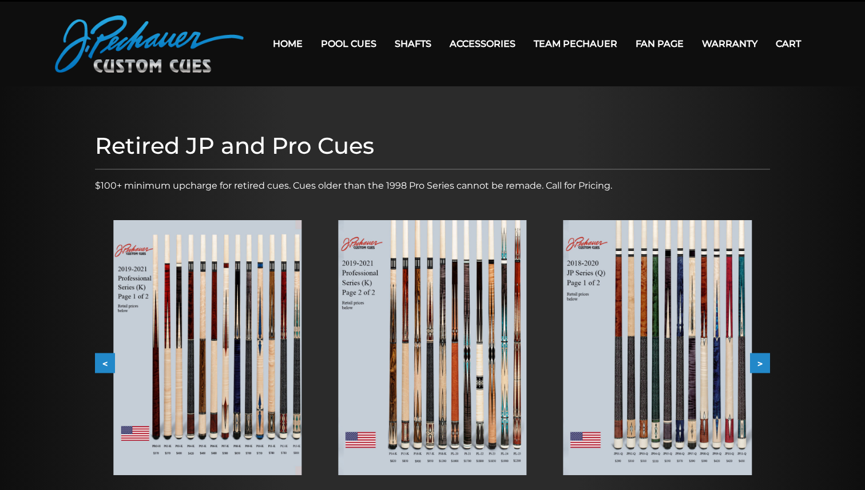
scroll to position [30, 0]
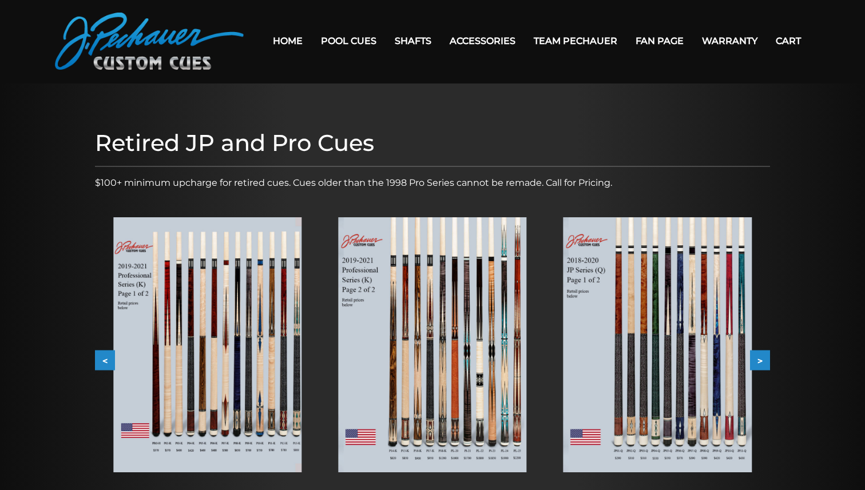
click at [711, 357] on img at bounding box center [657, 344] width 188 height 255
